Goal: Task Accomplishment & Management: Use online tool/utility

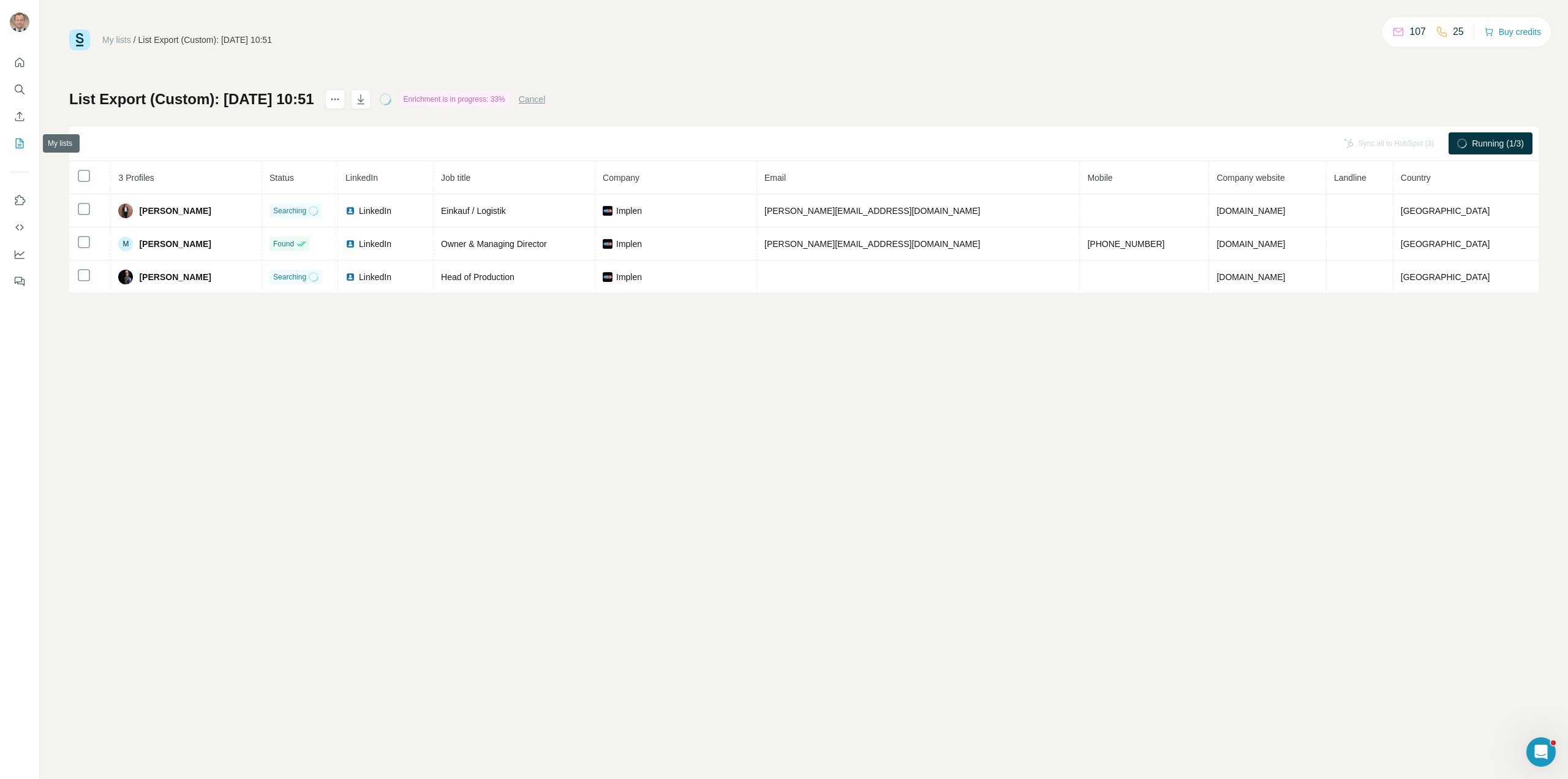
click at [17, 139] on icon "My lists" at bounding box center [19, 143] width 12 height 12
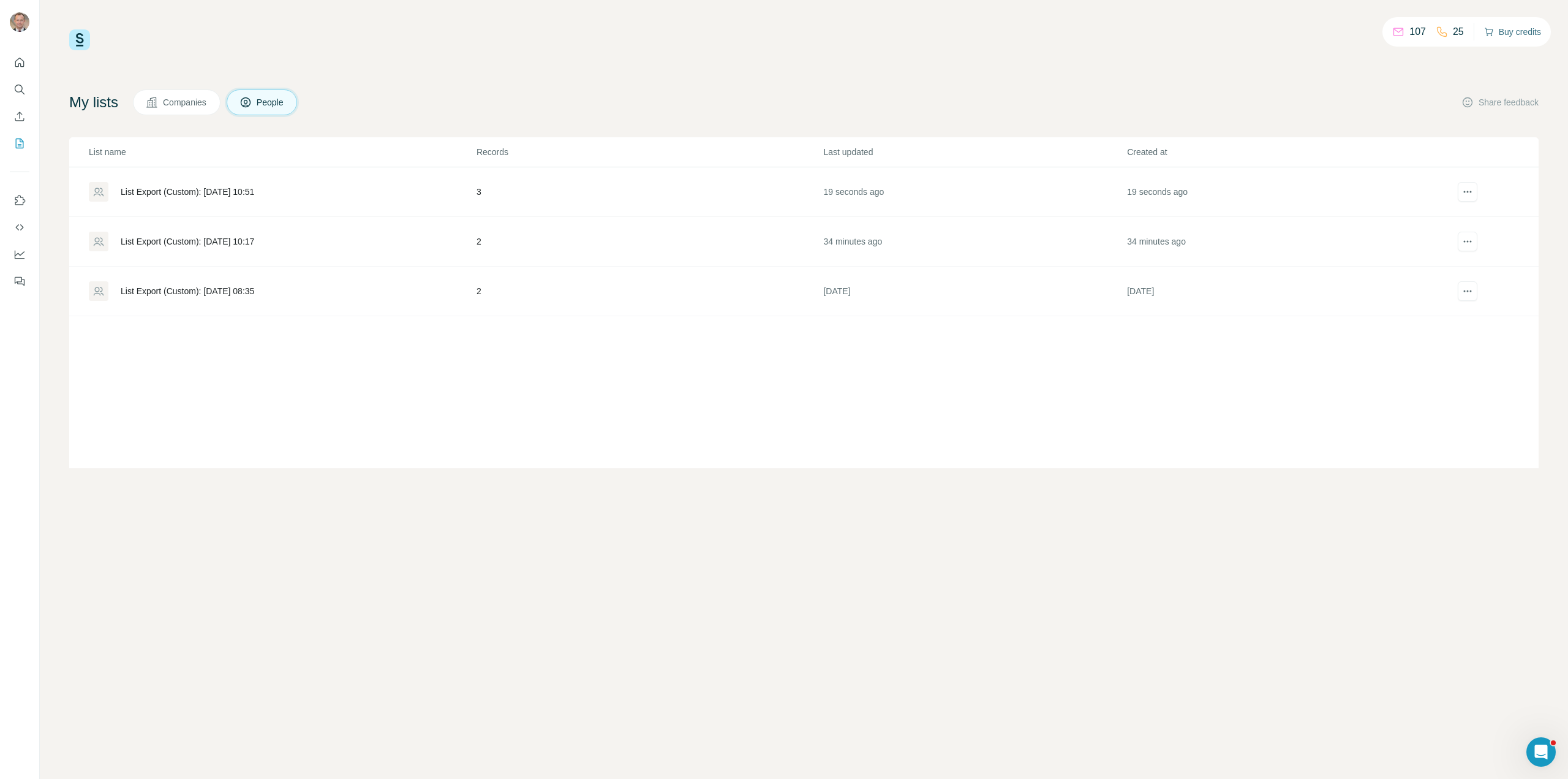
click at [1505, 34] on button "Buy credits" at bounding box center [1512, 31] width 57 height 17
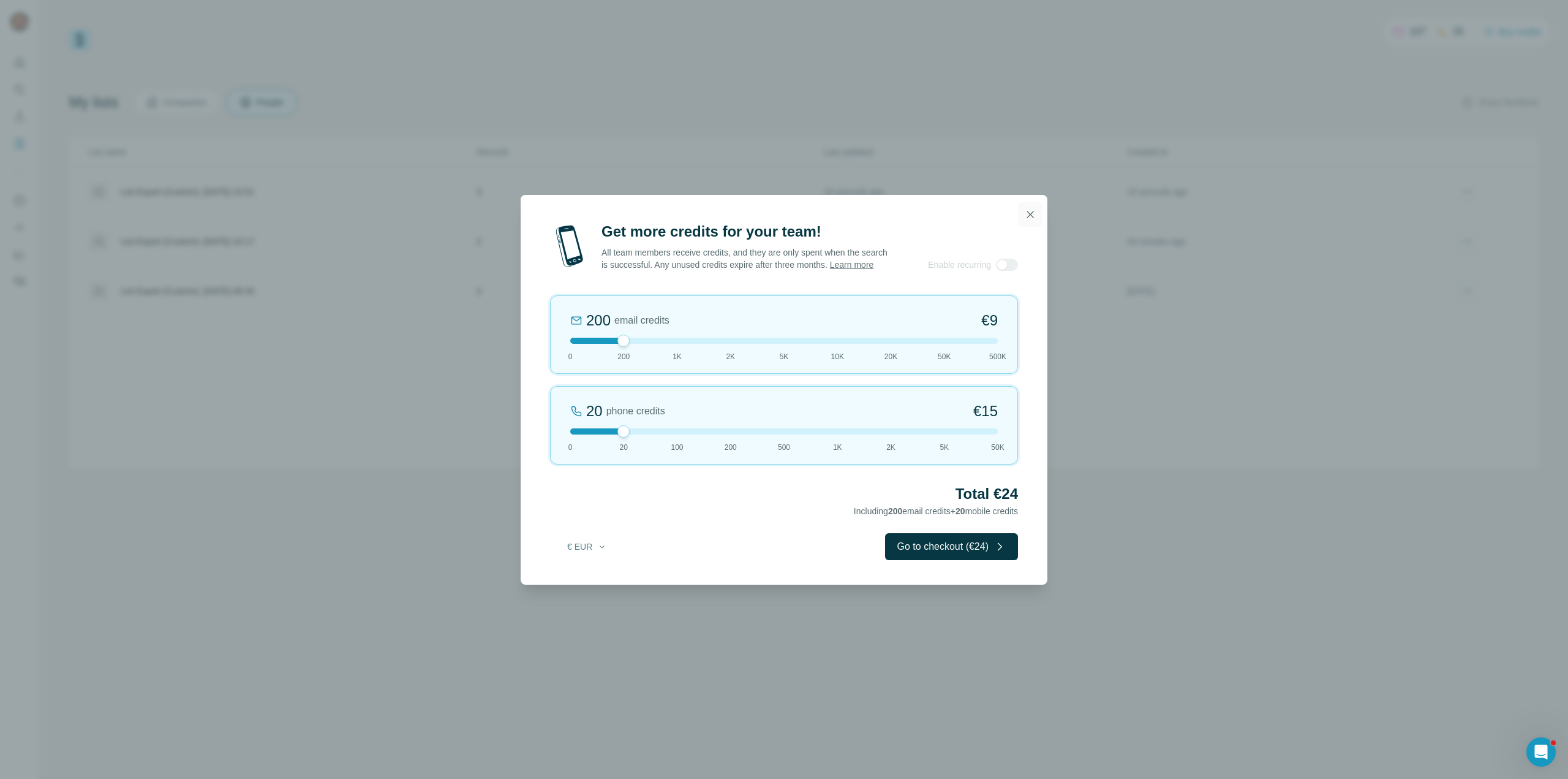
click at [1028, 215] on icon "button" at bounding box center [1029, 214] width 12 height 12
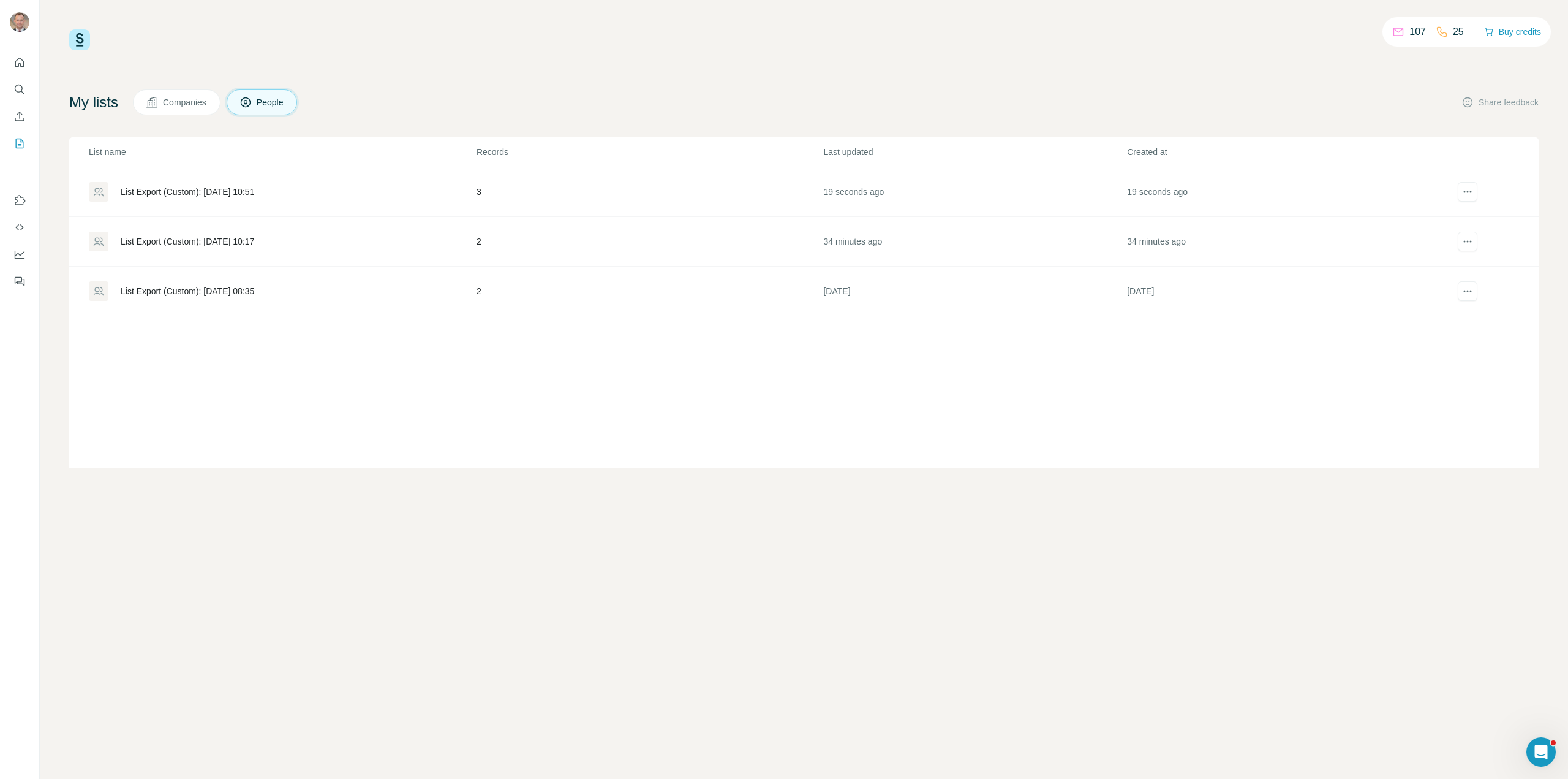
click at [249, 184] on div "List Export (Custom): 20/08/2025 10:51" at bounding box center [282, 191] width 387 height 19
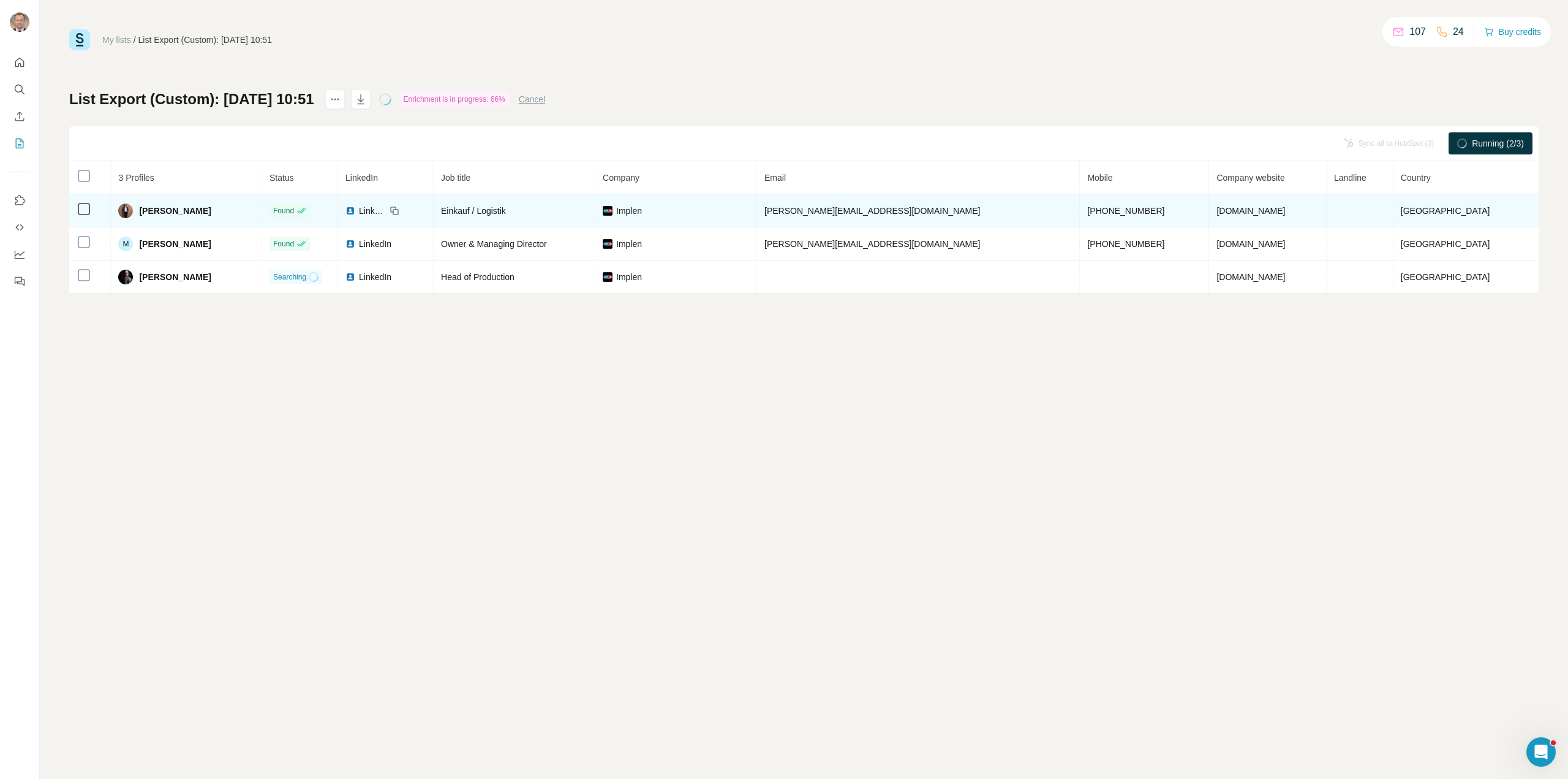
click at [386, 207] on span "LinkedIn" at bounding box center [372, 211] width 27 height 12
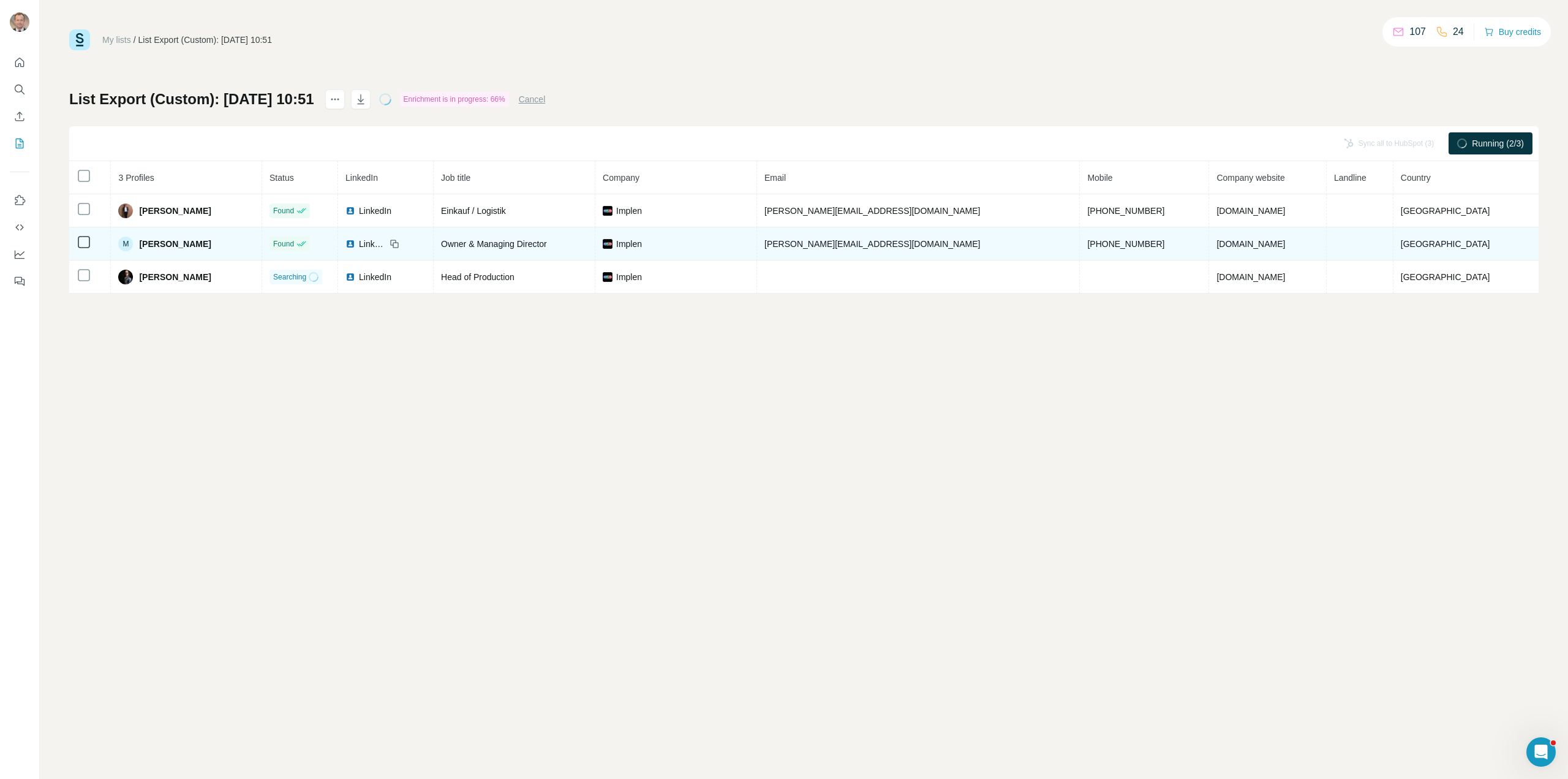
click at [386, 243] on div "LinkedIn" at bounding box center [366, 243] width 41 height 12
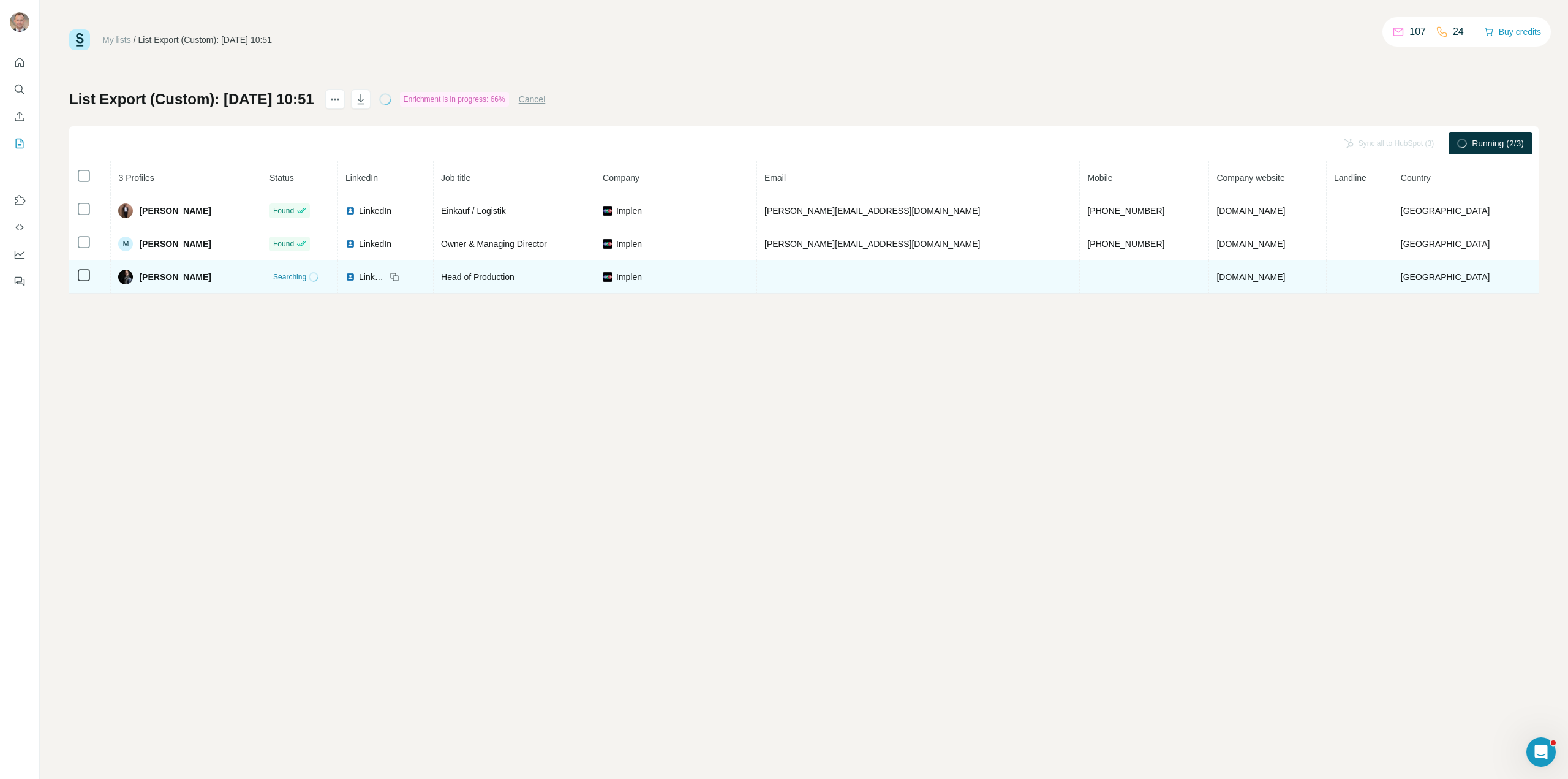
click at [386, 275] on span "LinkedIn" at bounding box center [372, 276] width 27 height 12
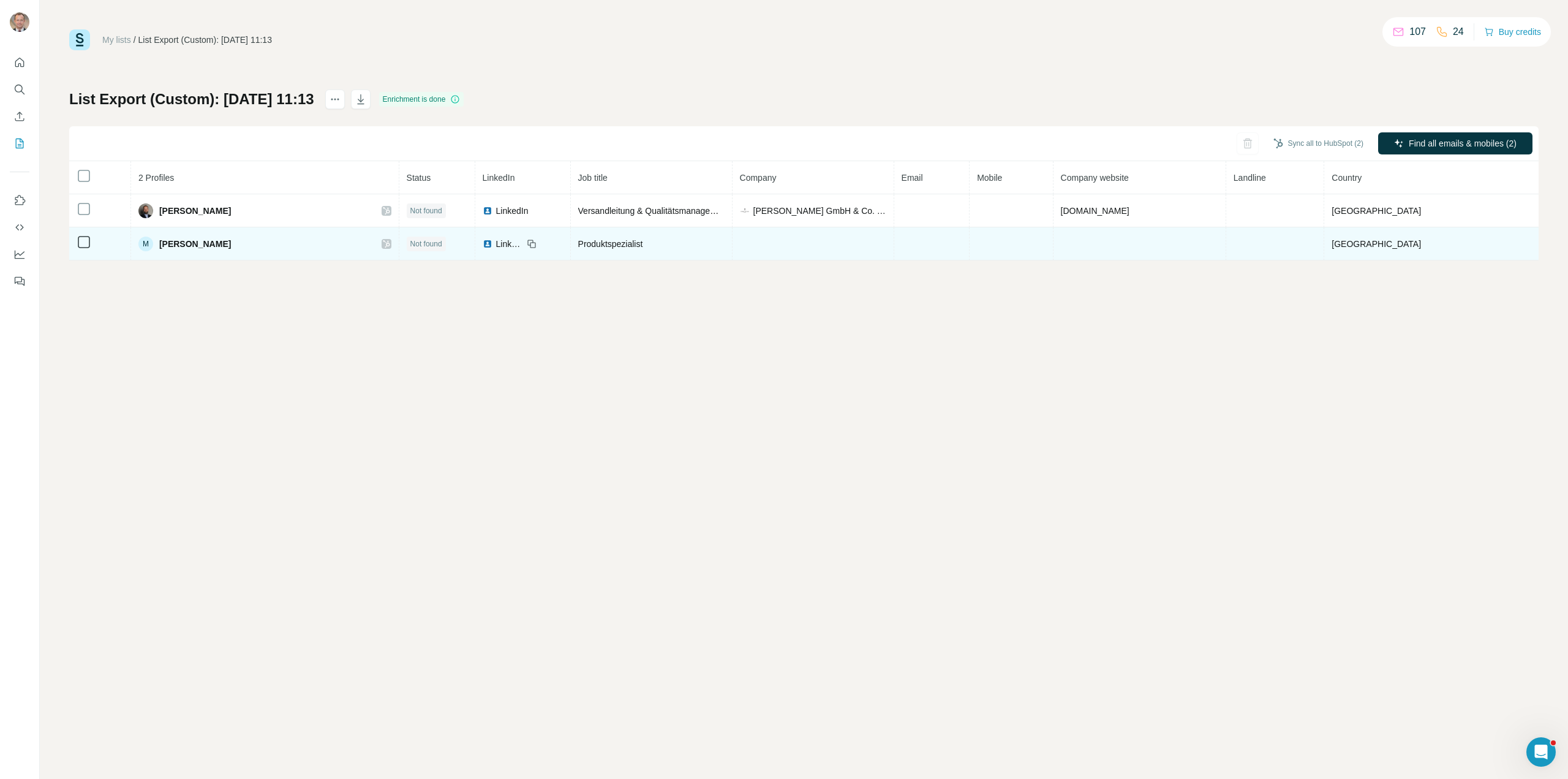
click at [858, 236] on td at bounding box center [813, 243] width 162 height 33
click at [848, 245] on td at bounding box center [813, 243] width 162 height 33
click at [830, 249] on td at bounding box center [813, 243] width 162 height 33
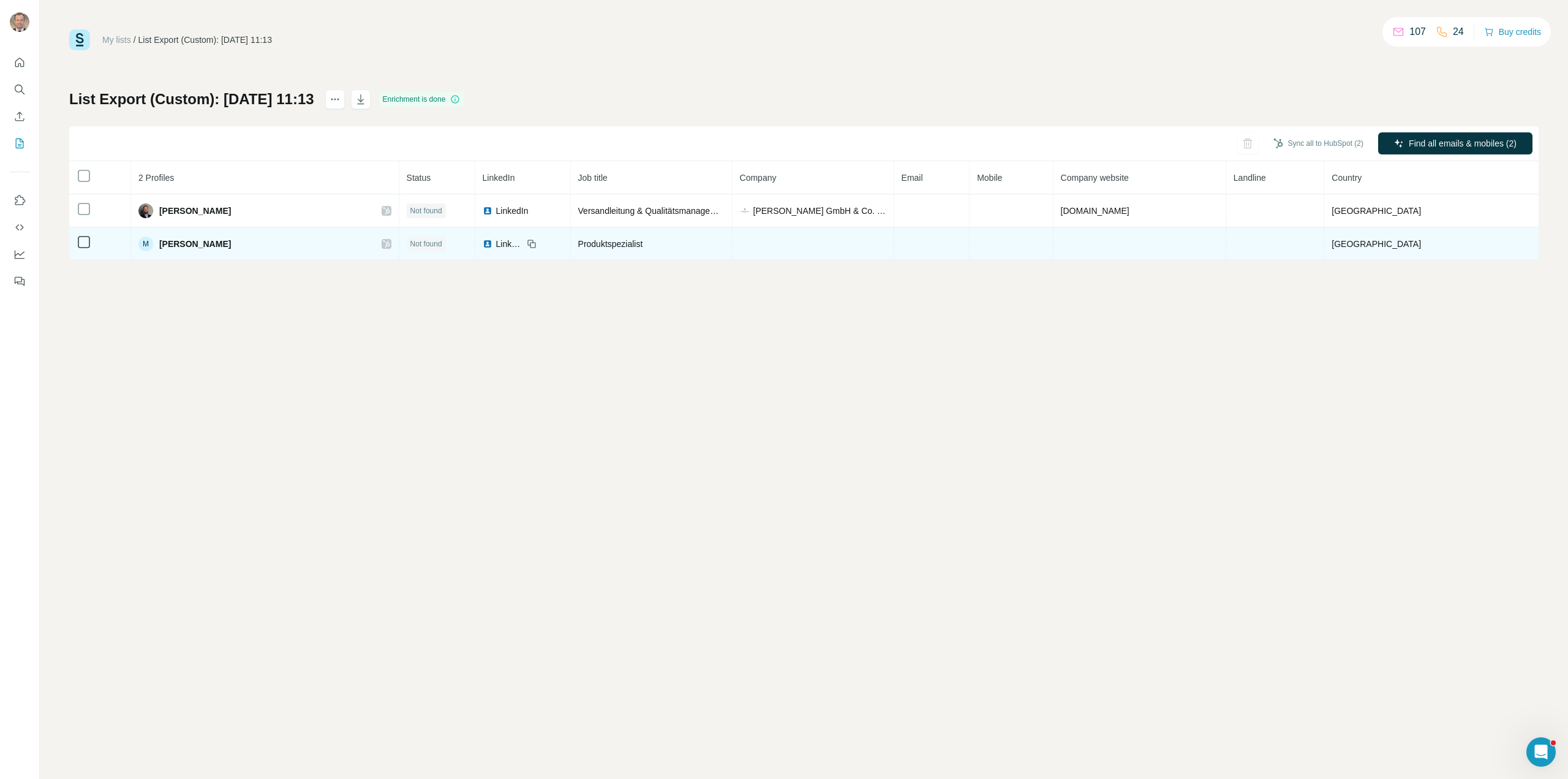
click at [390, 242] on icon at bounding box center [386, 243] width 6 height 7
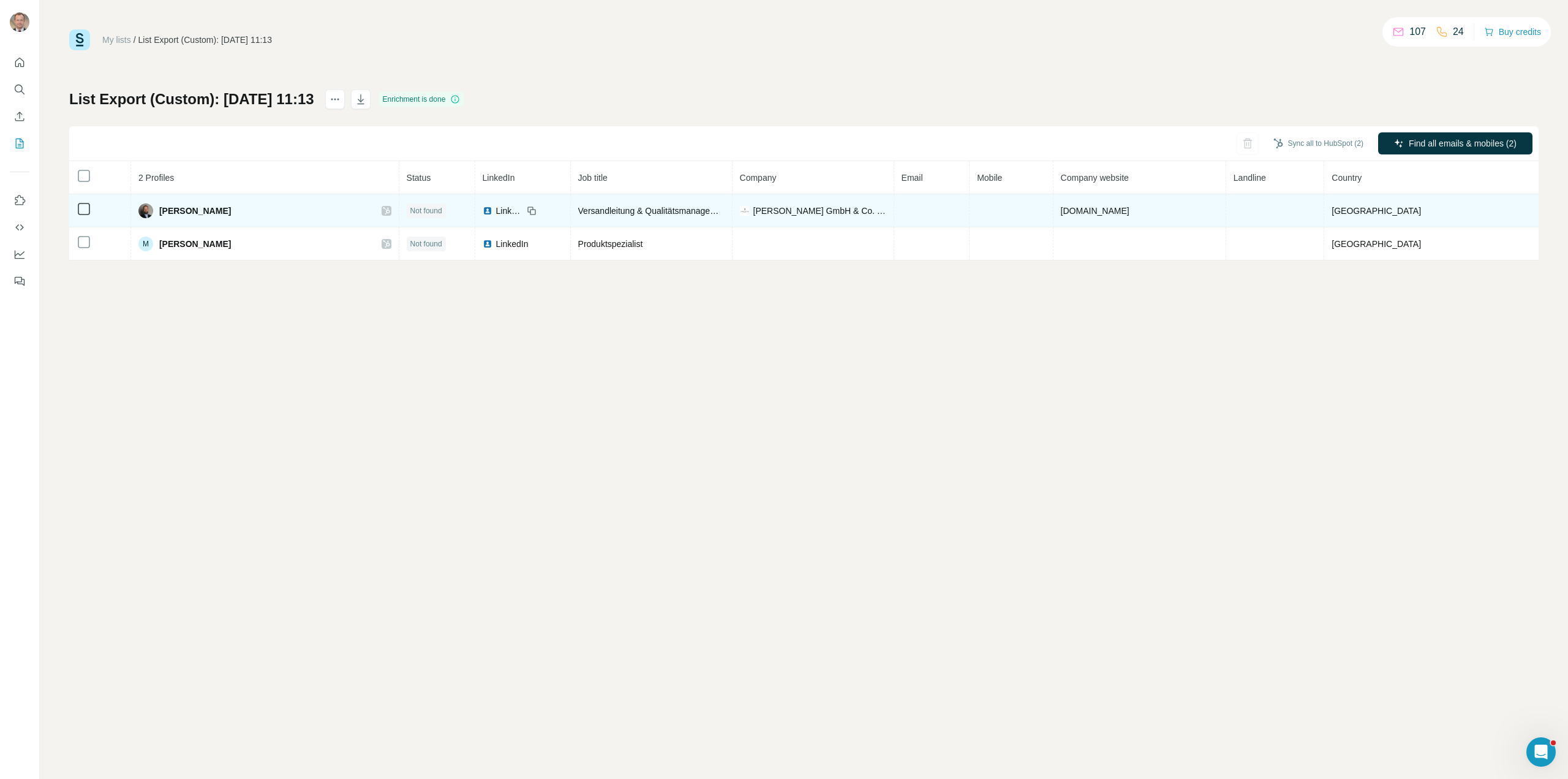
click at [1177, 203] on td "[DOMAIN_NAME]" at bounding box center [1140, 211] width 173 height 33
click at [1129, 208] on span "[DOMAIN_NAME]" at bounding box center [1095, 211] width 69 height 10
click at [1129, 207] on span "[DOMAIN_NAME]" at bounding box center [1095, 211] width 69 height 10
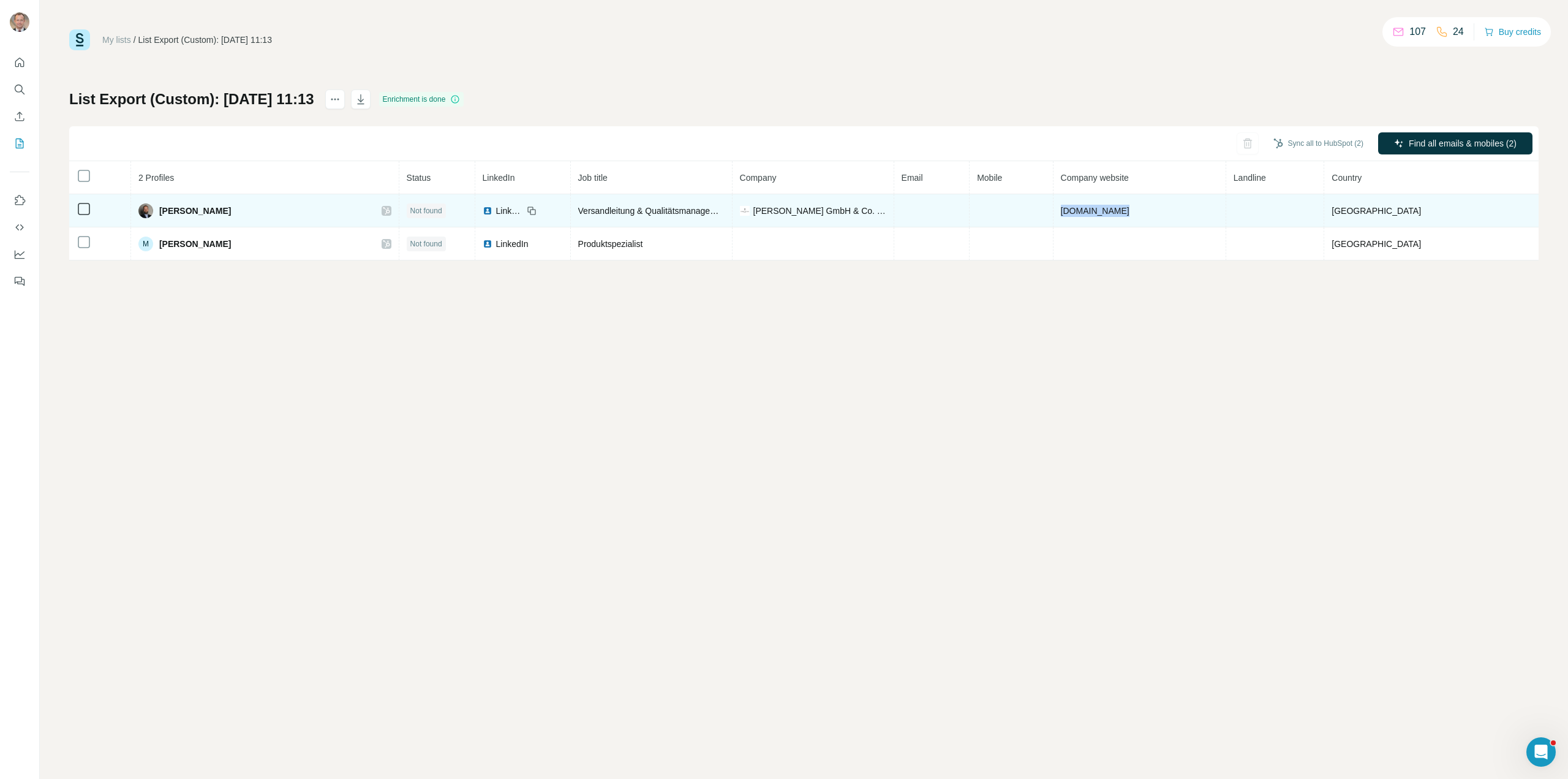
click at [1129, 207] on span "[DOMAIN_NAME]" at bounding box center [1095, 211] width 69 height 10
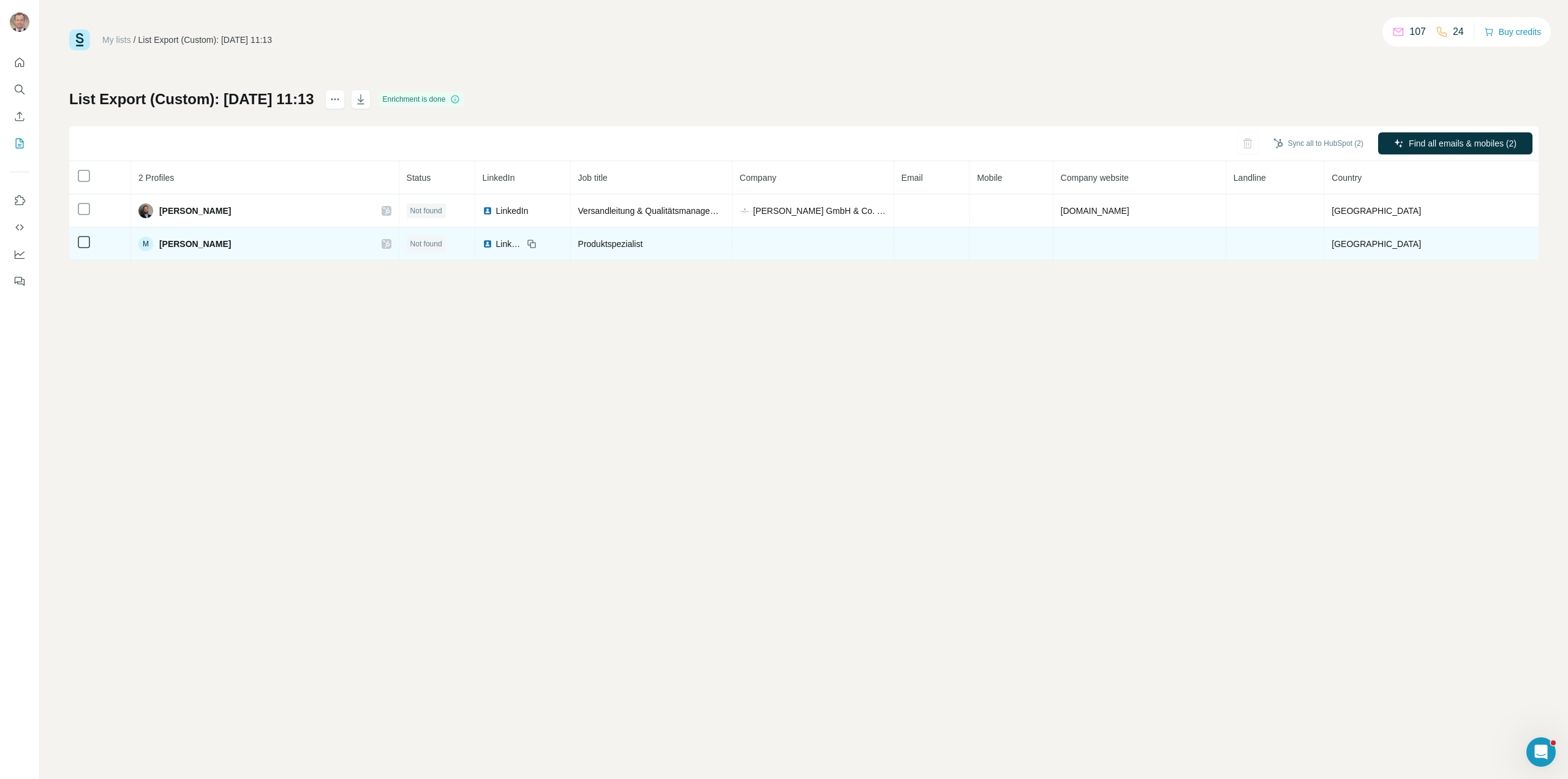
click at [1168, 242] on td at bounding box center [1140, 243] width 173 height 33
click at [1169, 242] on td at bounding box center [1140, 243] width 173 height 33
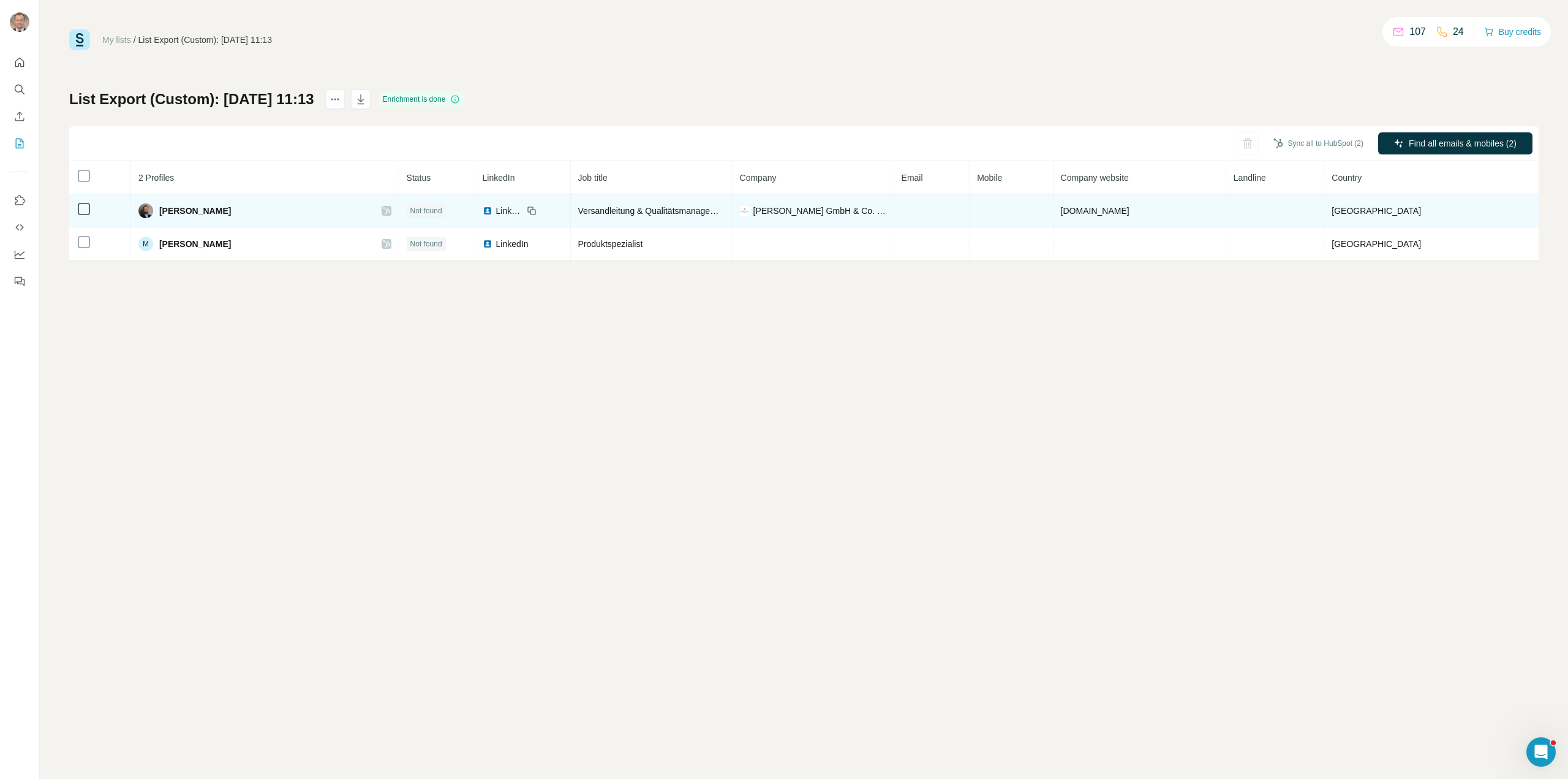
click at [1129, 211] on span "[DOMAIN_NAME]" at bounding box center [1095, 211] width 69 height 10
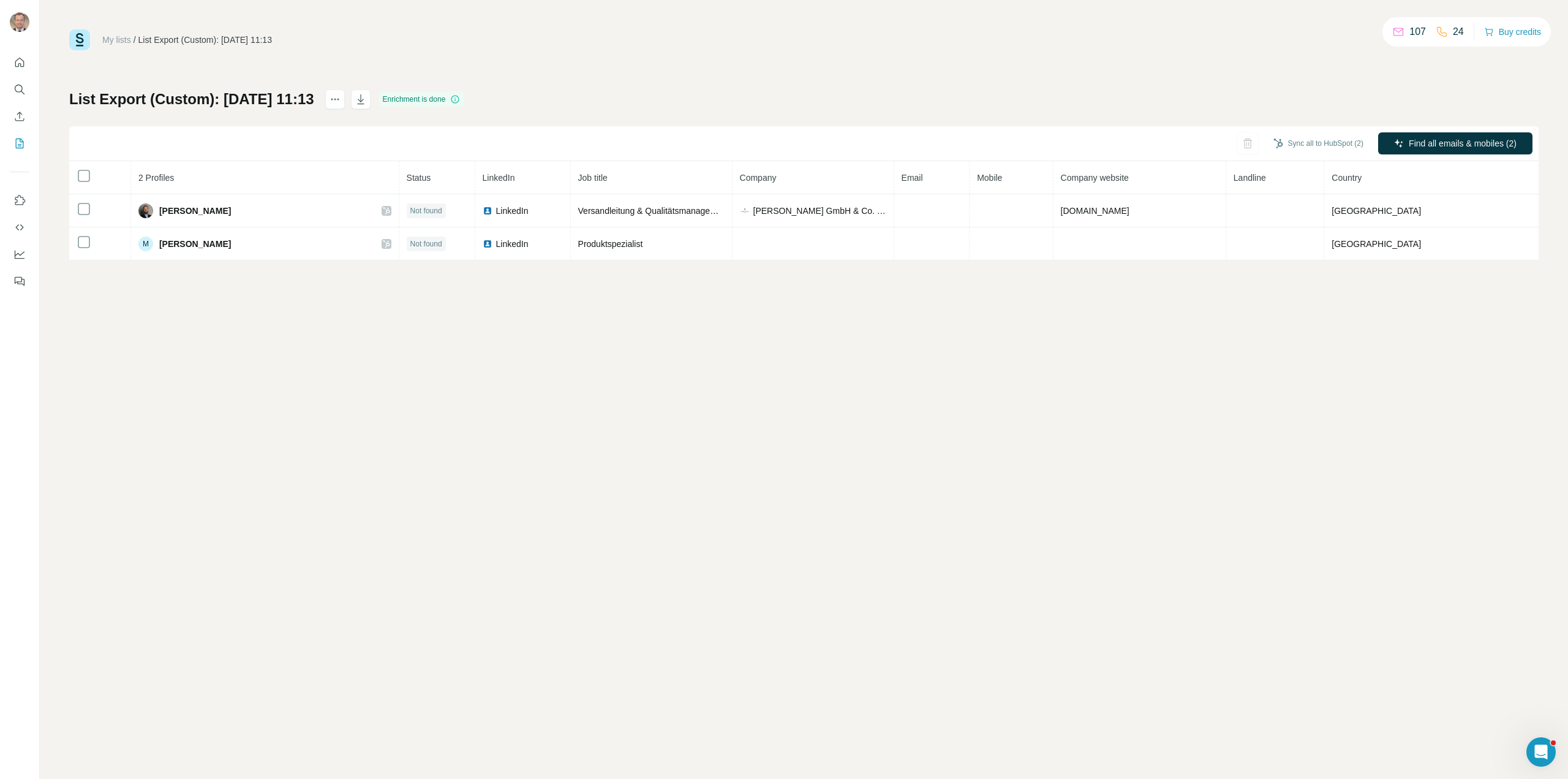
click at [796, 85] on div "My lists / List Export (Custom): [DATE] 11:13 107 24 Buy credits List Export (C…" at bounding box center [804, 145] width 1470 height 231
click at [20, 224] on icon "Use Surfe API" at bounding box center [19, 227] width 8 height 6
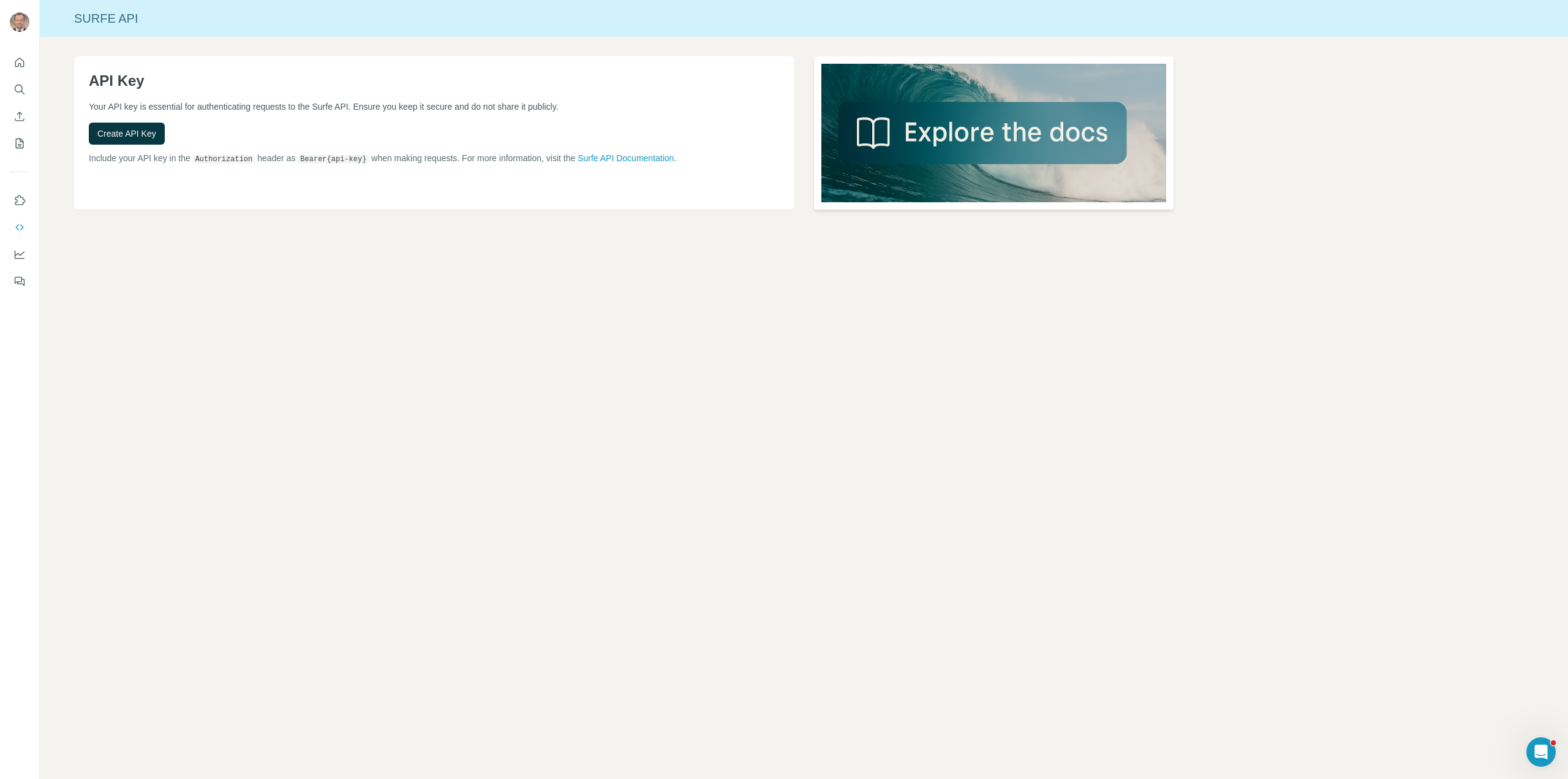
click at [985, 126] on img at bounding box center [994, 132] width 360 height 153
